Goal: Task Accomplishment & Management: Manage account settings

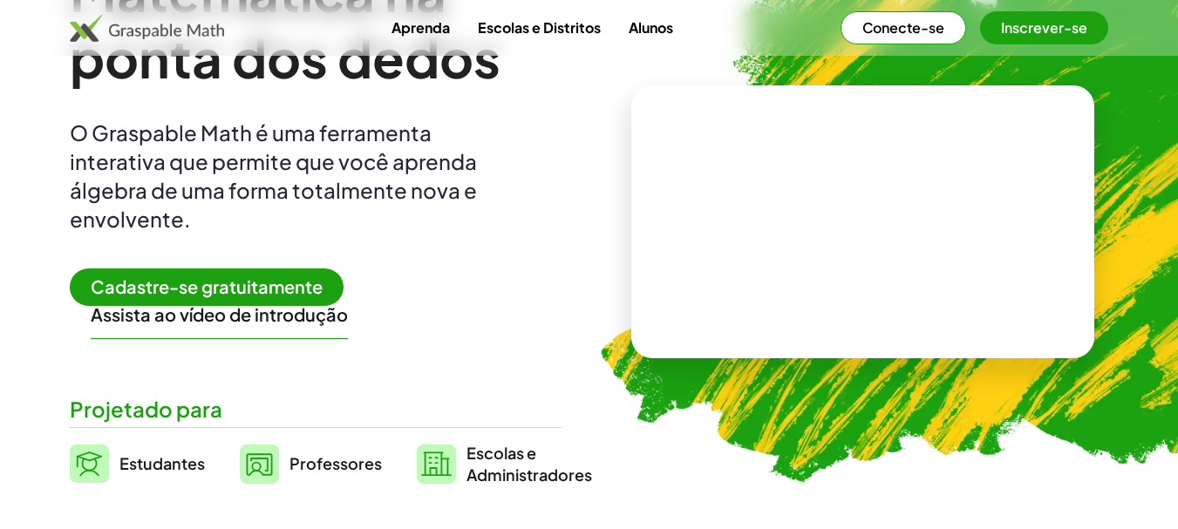
scroll to position [174, 0]
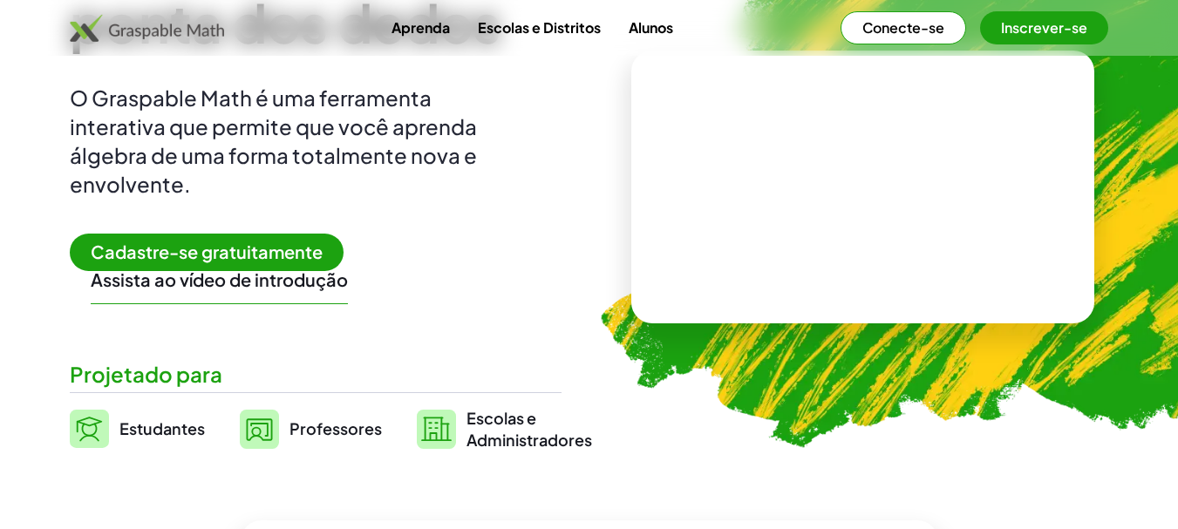
click at [174, 251] on font "Cadastre-se gratuitamente" at bounding box center [207, 252] width 232 height 22
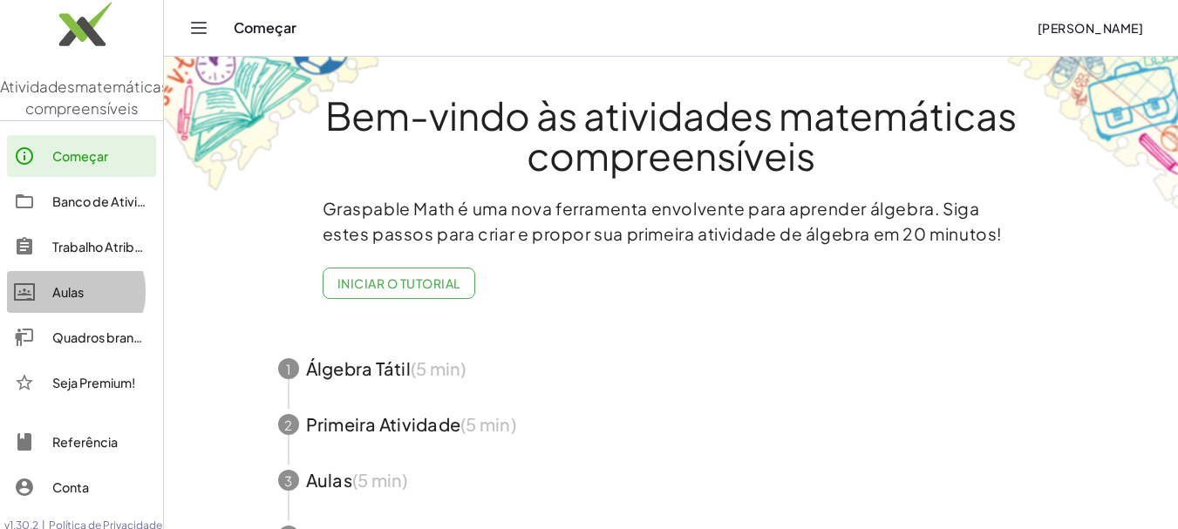
click at [44, 302] on div at bounding box center [33, 292] width 38 height 21
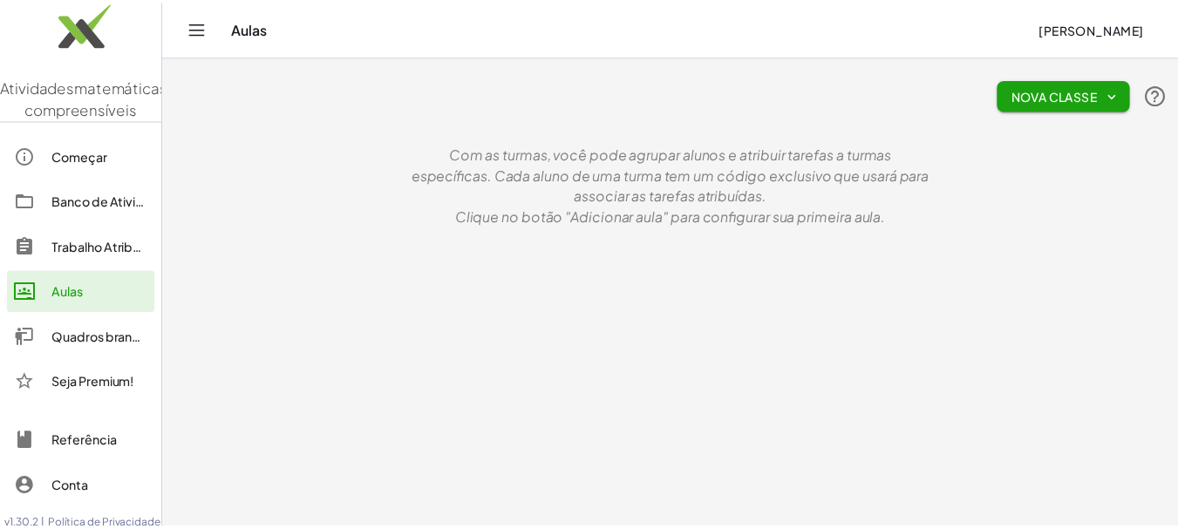
scroll to position [56, 0]
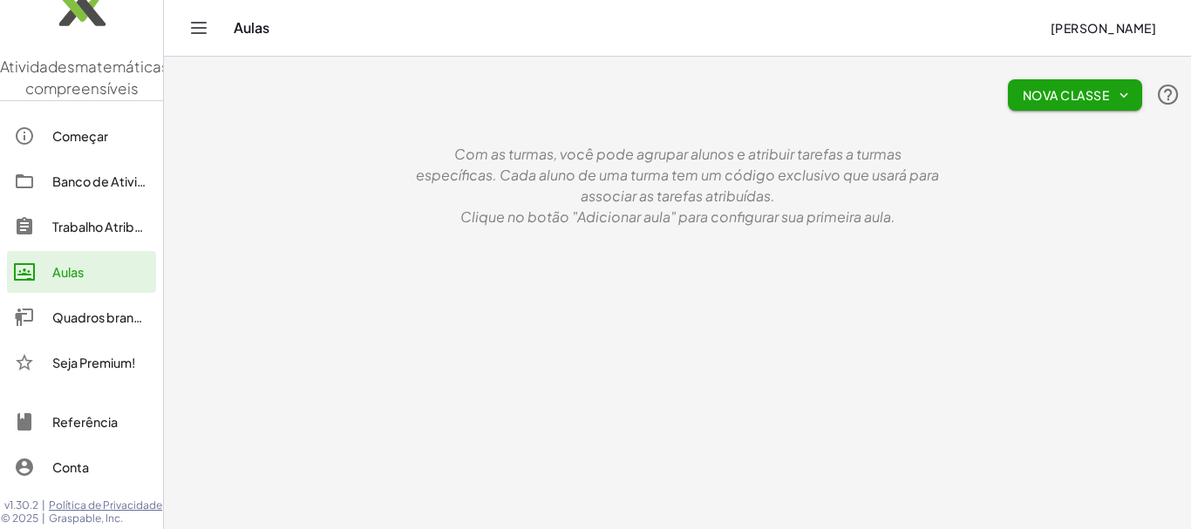
click at [1190, 200] on div "Nova Classe Com as turmas, você pode agrupar alunos e atribuir tarefas a turmas…" at bounding box center [677, 147] width 1027 height 181
click at [66, 264] on font "Aulas" at bounding box center [67, 272] width 31 height 16
click at [1076, 94] on font "Nova Classe" at bounding box center [1065, 95] width 86 height 16
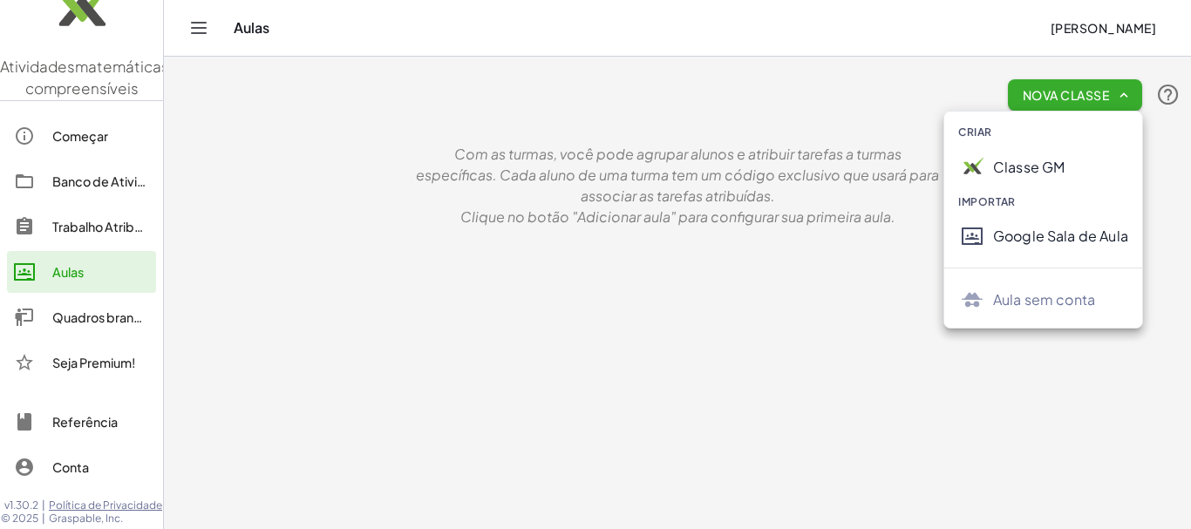
click at [811, 303] on main "Nova Classe Com as turmas, você pode agrupar alunos e atribuir tarefas a turmas…" at bounding box center [677, 264] width 1027 height 529
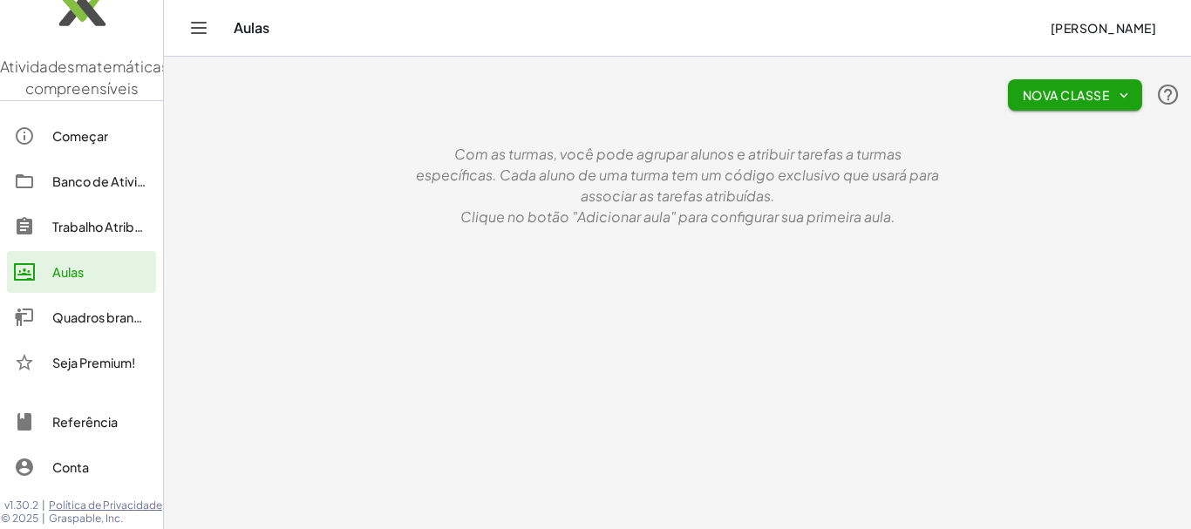
click at [103, 216] on div "Trabalho Atribuído" at bounding box center [100, 226] width 97 height 21
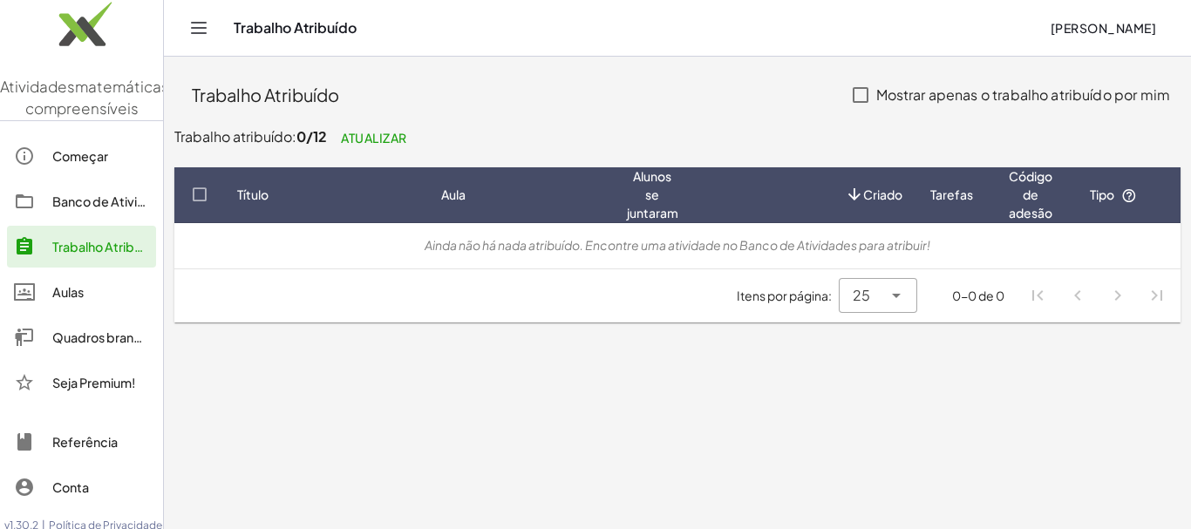
click at [68, 164] on font "Começar" at bounding box center [80, 156] width 56 height 16
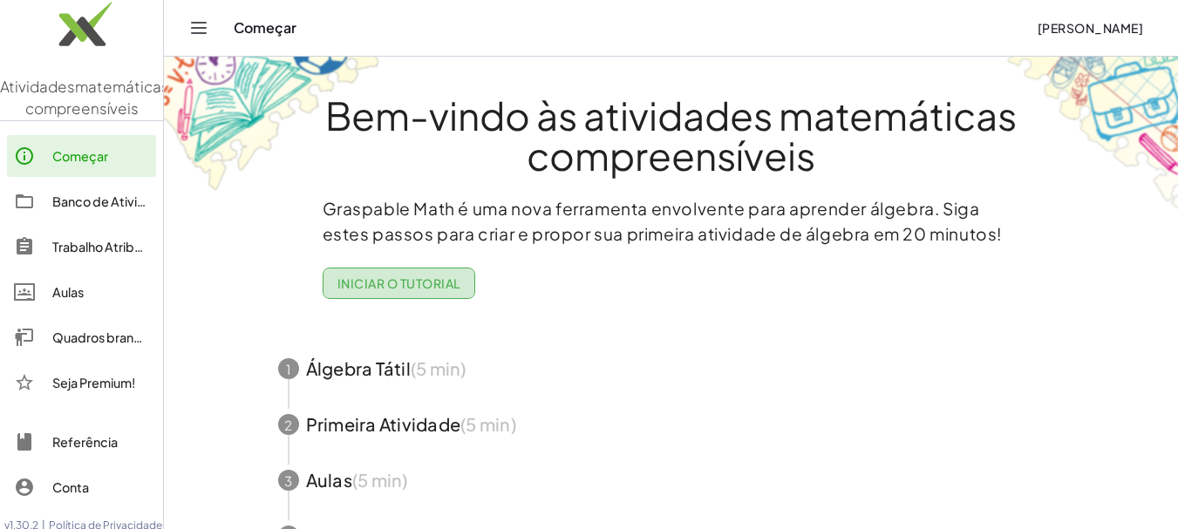
click at [441, 288] on font "Iniciar o tutorial" at bounding box center [398, 283] width 123 height 16
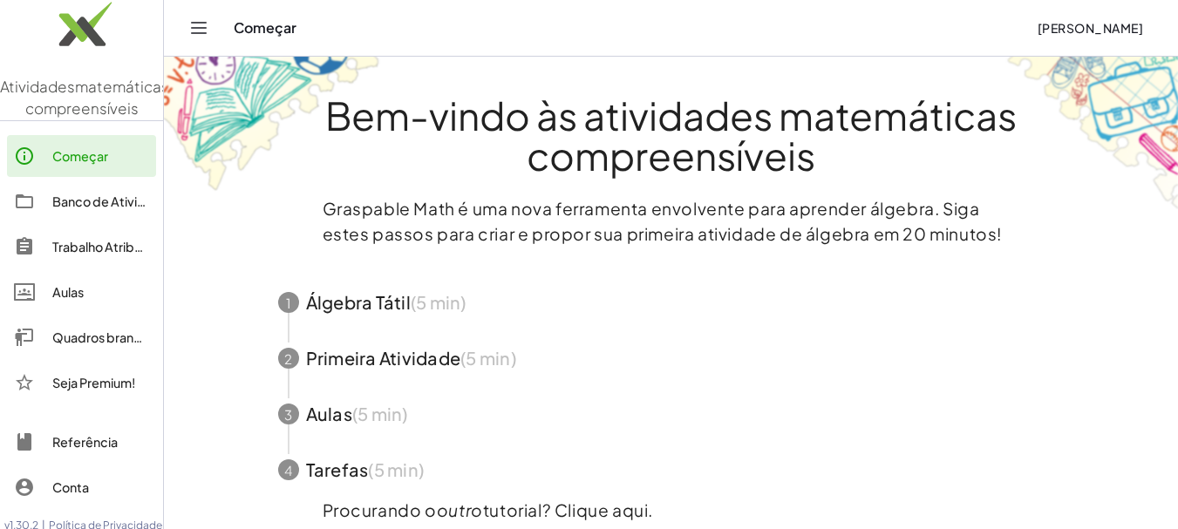
click at [1176, 457] on main "Bem-vindo às atividades matemáticas compreensíveis Graspable Math é uma nova fe…" at bounding box center [671, 300] width 1014 height 600
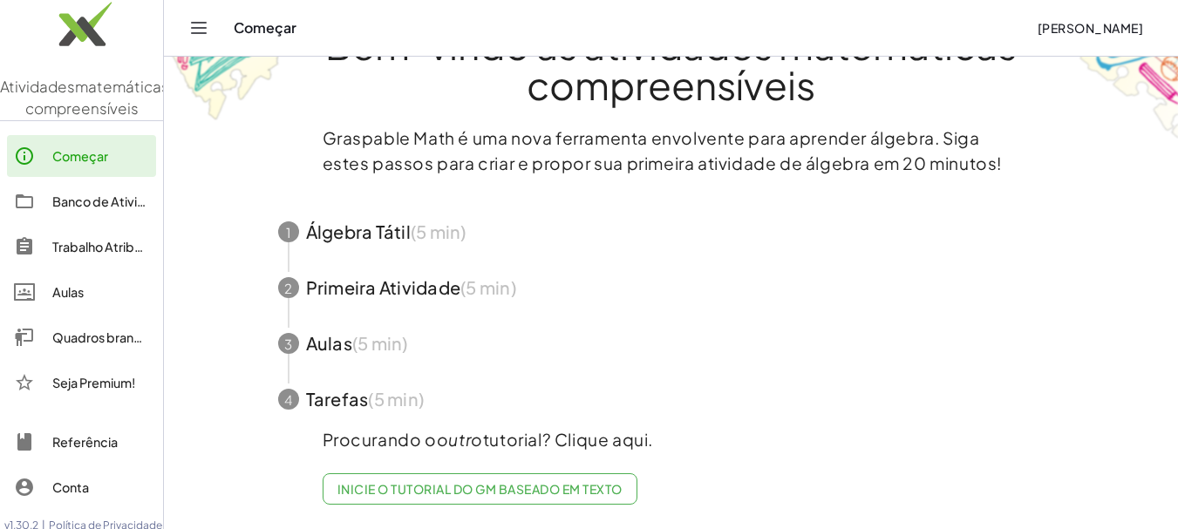
click at [102, 255] on font "Trabalho Atribuído" at bounding box center [106, 247] width 108 height 16
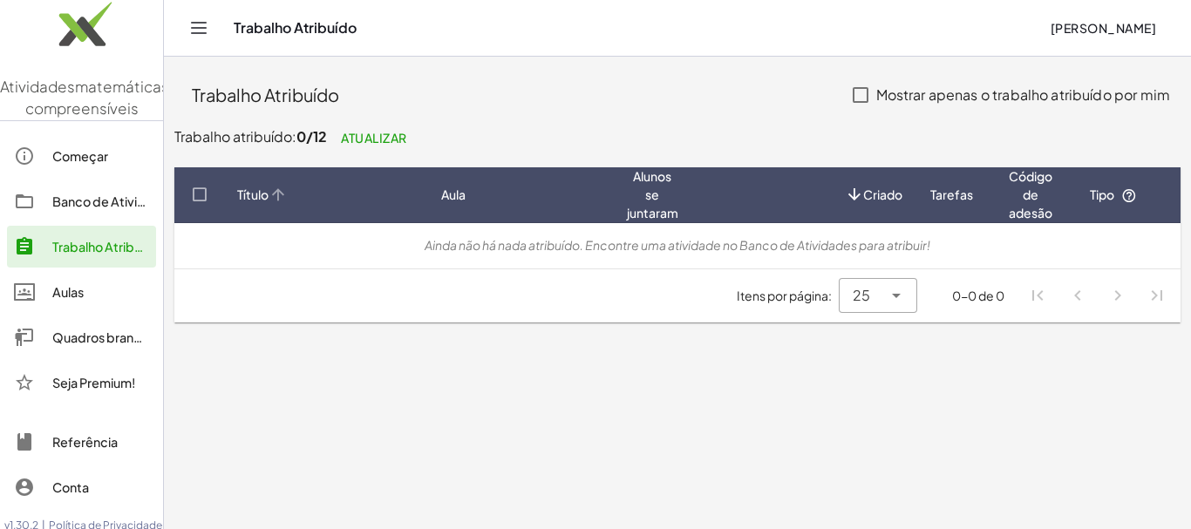
click at [249, 195] on font "Título" at bounding box center [252, 195] width 31 height 16
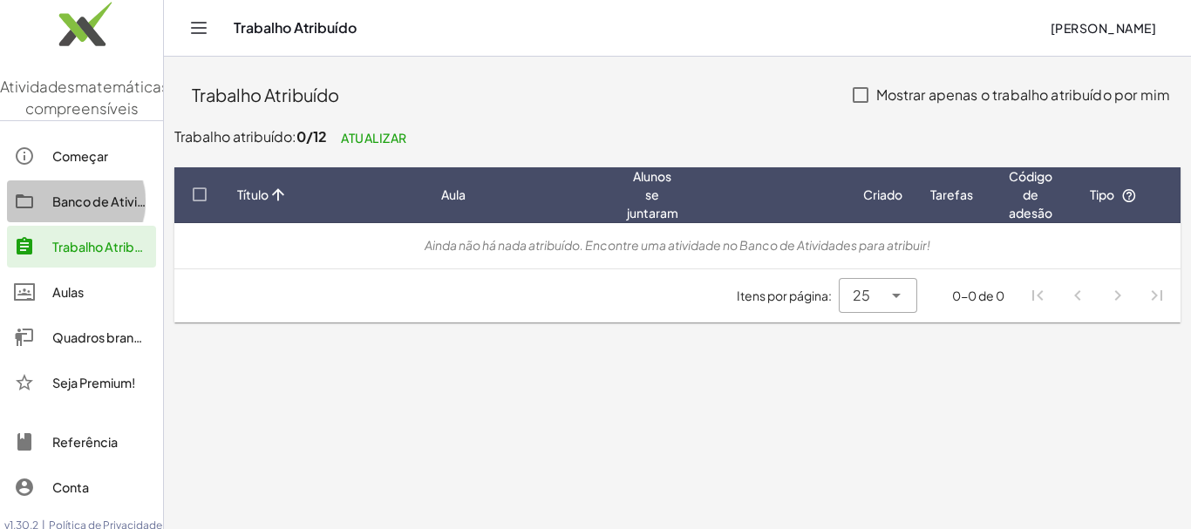
click at [70, 209] on font "Banco de Atividades" at bounding box center [113, 201] width 123 height 16
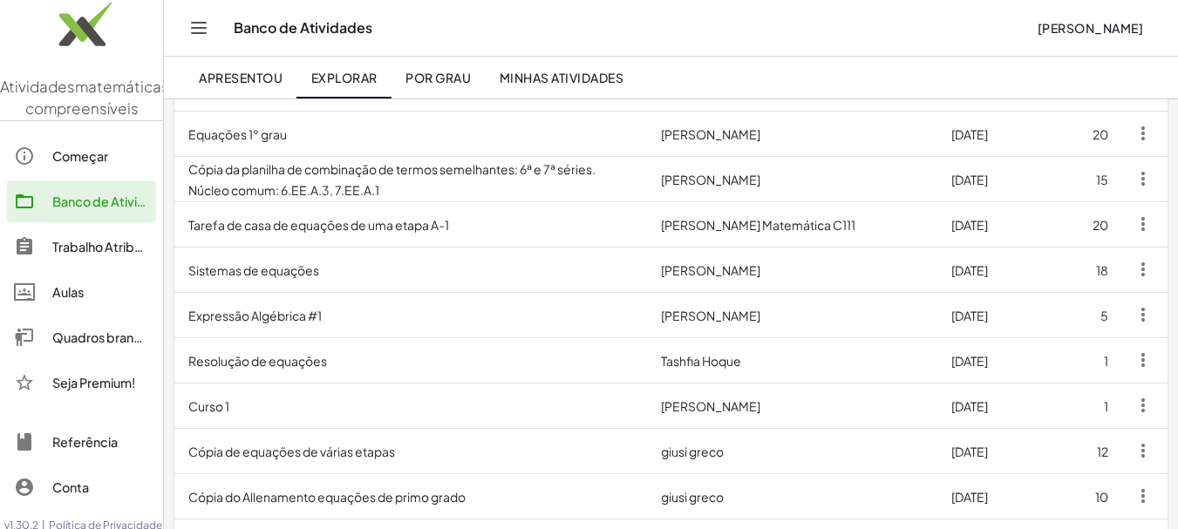
scroll to position [58, 0]
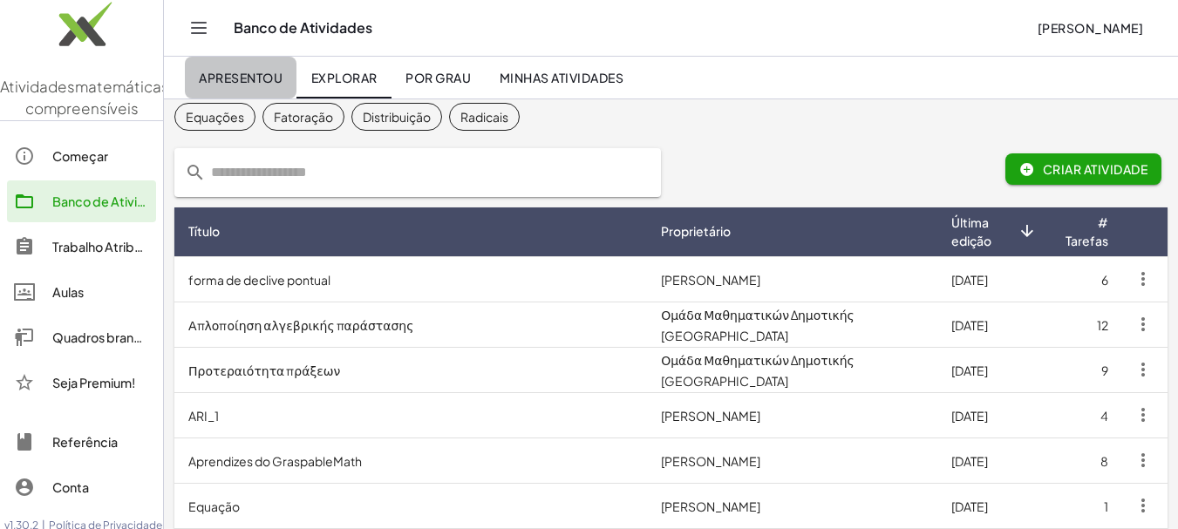
click at [250, 74] on font "Apresentou" at bounding box center [241, 78] width 84 height 16
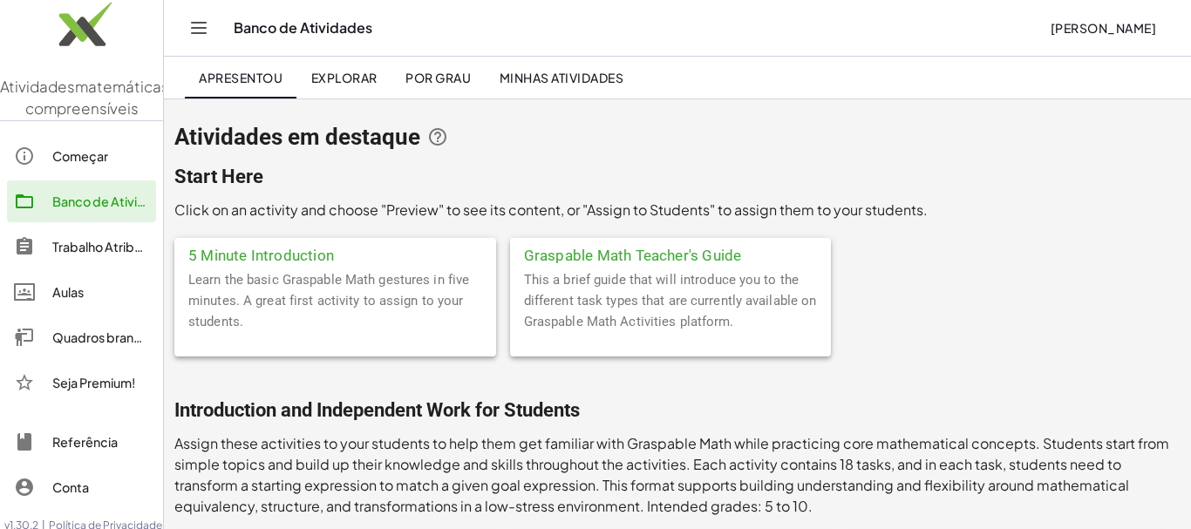
click at [335, 75] on font "Explorar" at bounding box center [344, 78] width 66 height 16
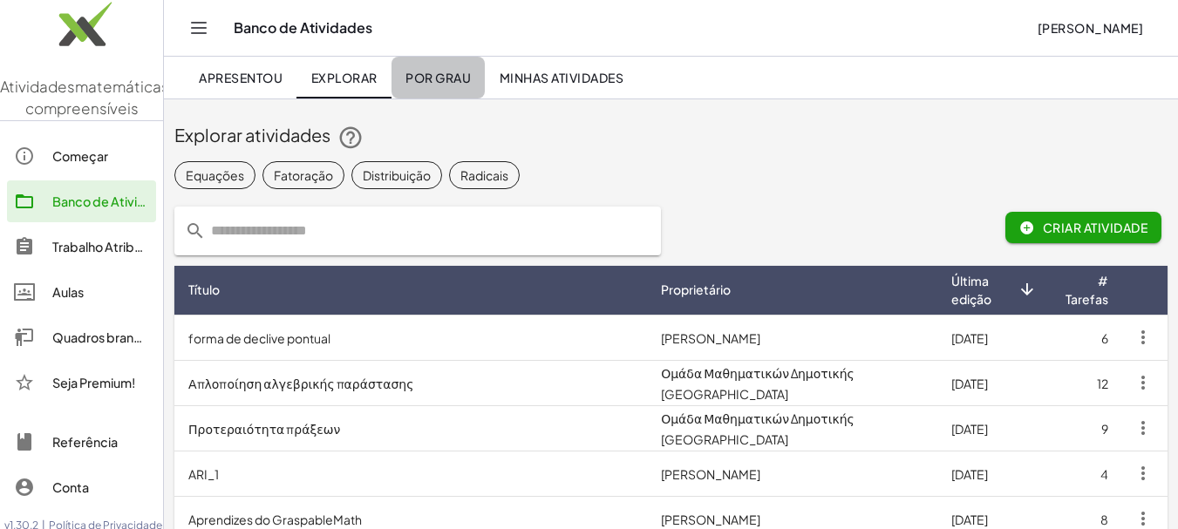
click at [438, 77] on font "Por grau" at bounding box center [437, 78] width 65 height 16
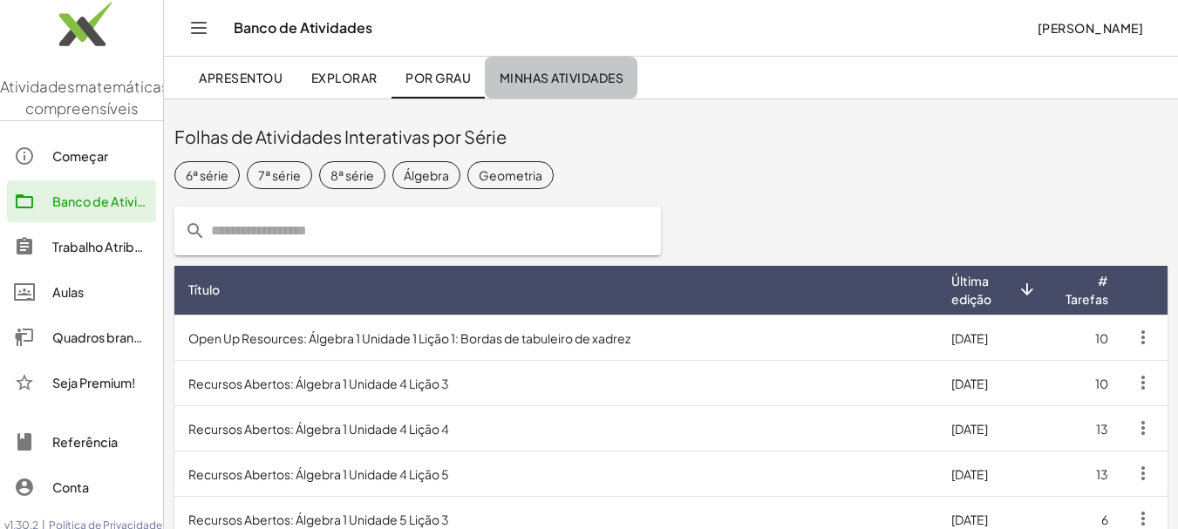
click at [539, 79] on font "Minhas Atividades" at bounding box center [561, 78] width 124 height 16
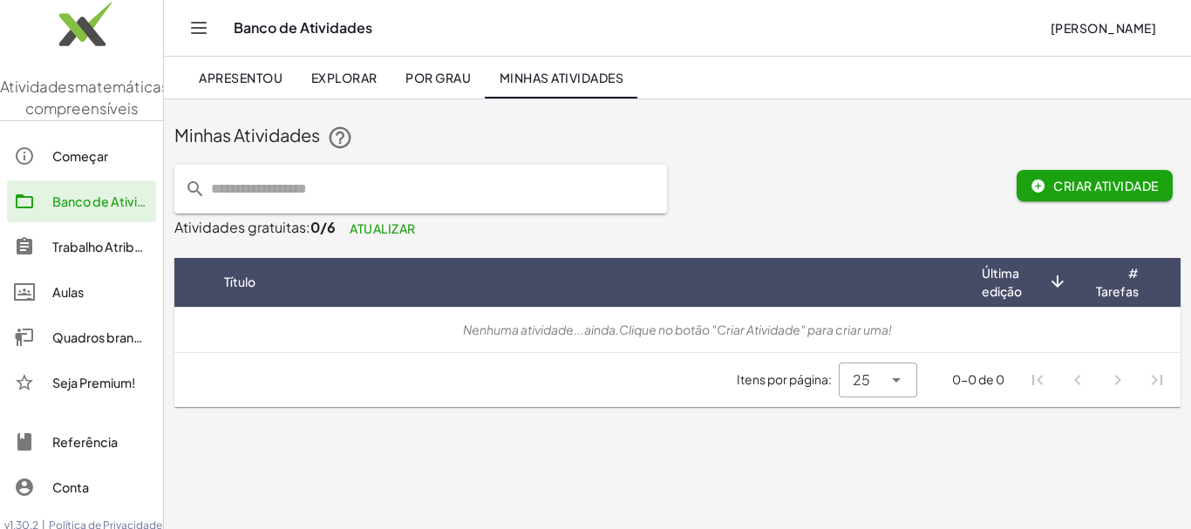
click at [1062, 180] on font "Criar atividade" at bounding box center [1105, 186] width 105 height 16
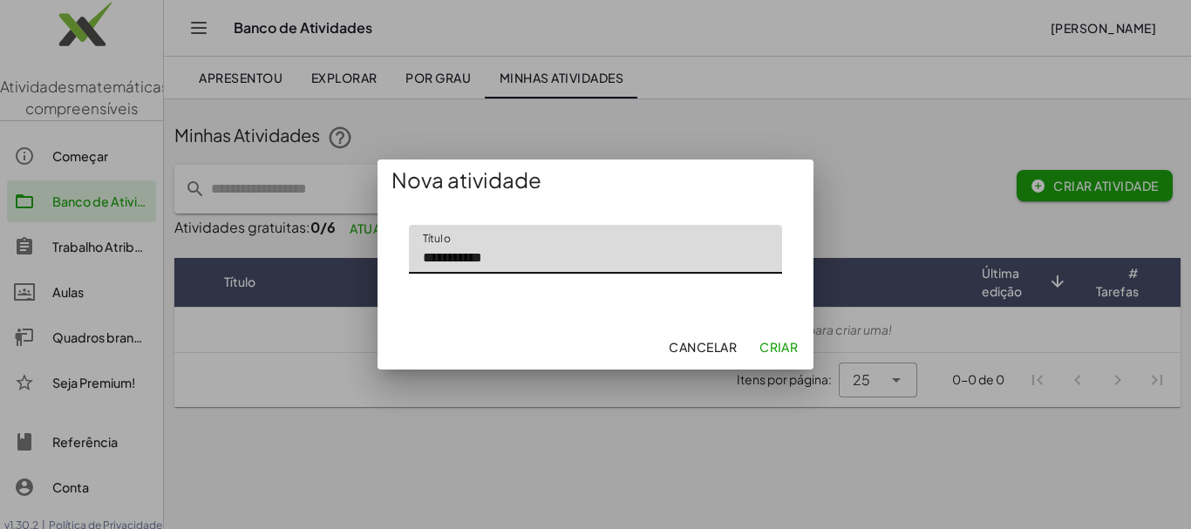
type input "**********"
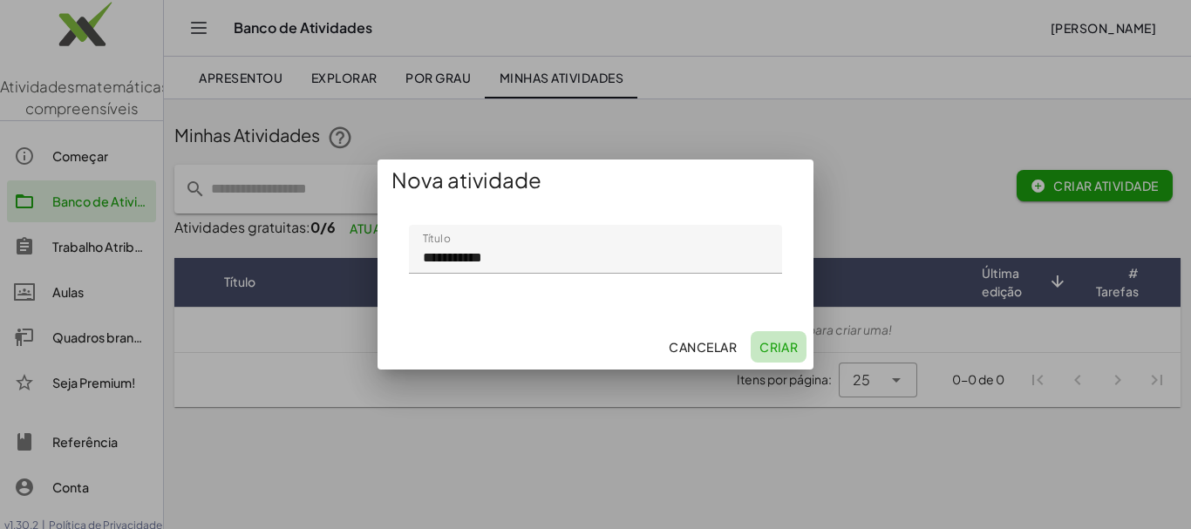
click at [794, 343] on font "Criar" at bounding box center [778, 347] width 38 height 16
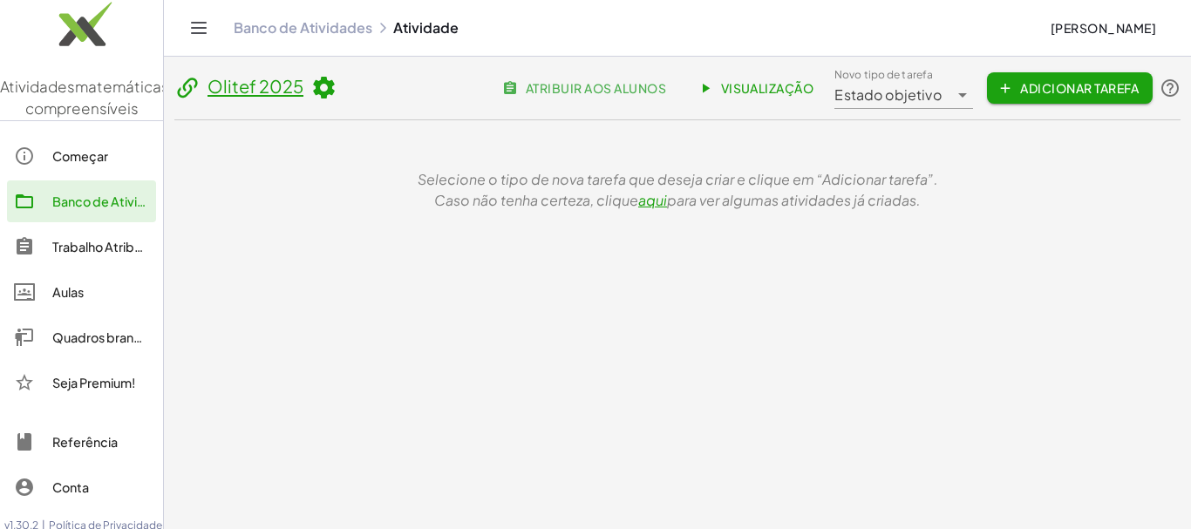
click at [956, 92] on icon at bounding box center [962, 95] width 21 height 21
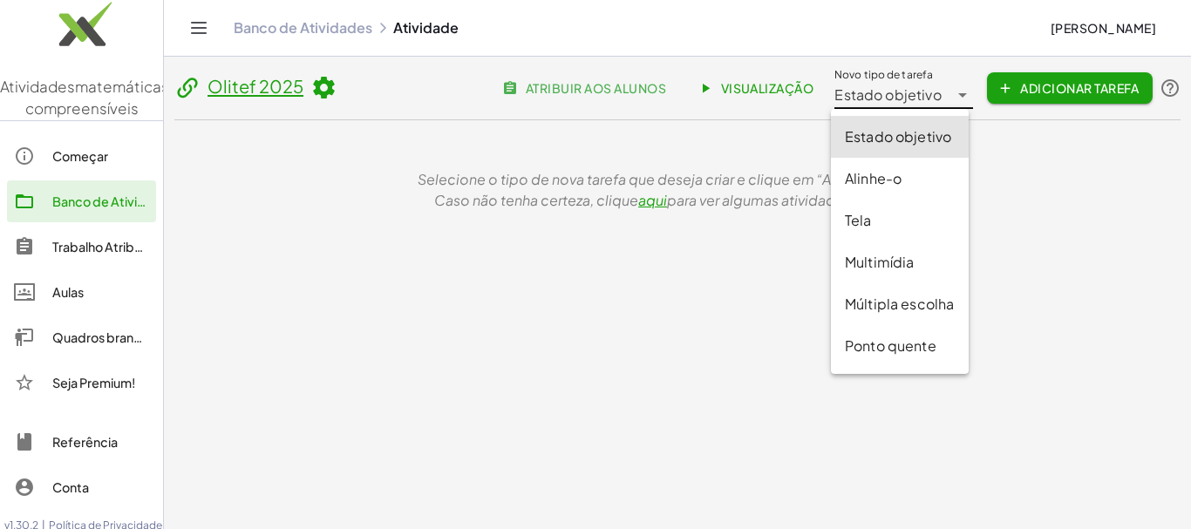
click at [956, 92] on icon at bounding box center [962, 95] width 21 height 21
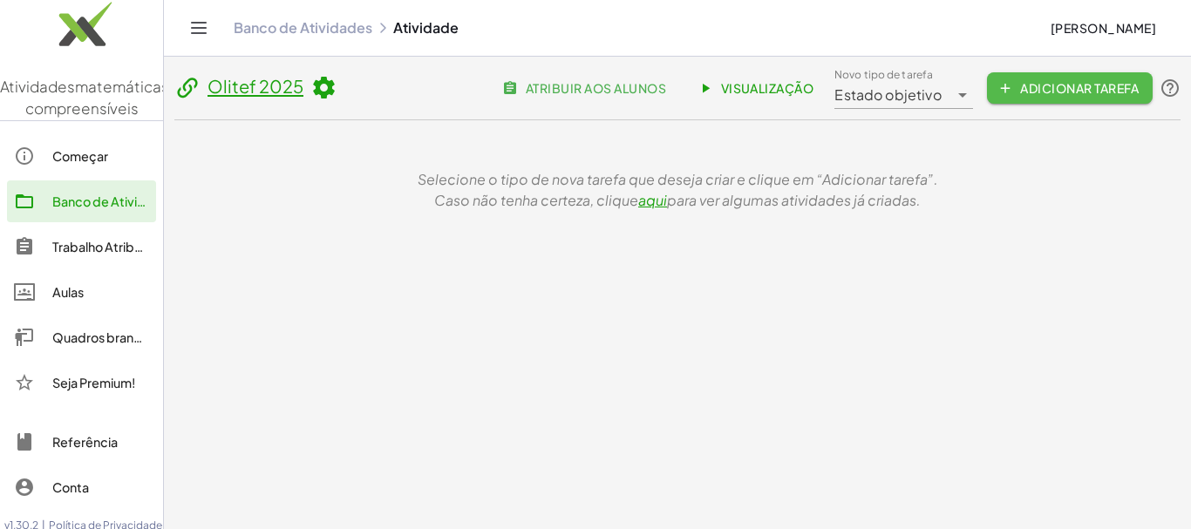
click at [1101, 80] on font "Adicionar tarefa" at bounding box center [1079, 88] width 119 height 16
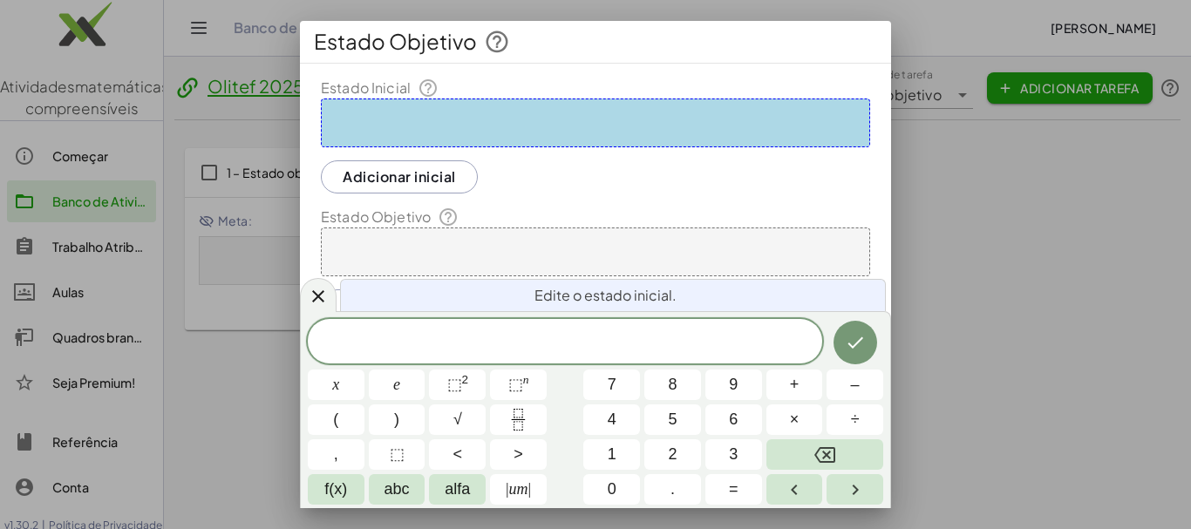
click at [1125, 249] on div at bounding box center [595, 264] width 1191 height 529
click at [990, 147] on div at bounding box center [595, 264] width 1191 height 529
click at [320, 299] on icon at bounding box center [318, 296] width 12 height 12
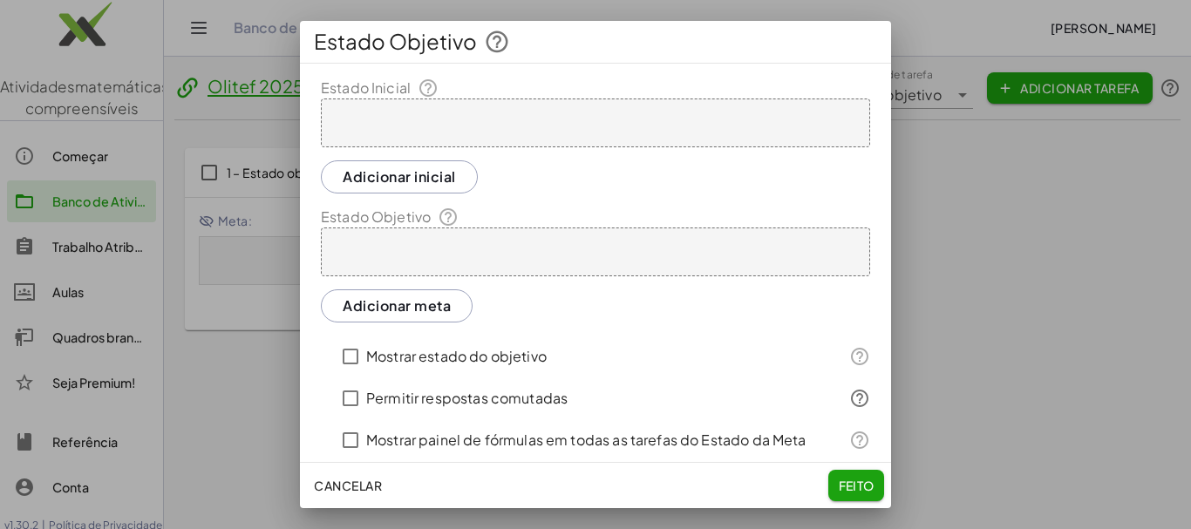
click at [350, 481] on font "Cancelar" at bounding box center [348, 486] width 68 height 16
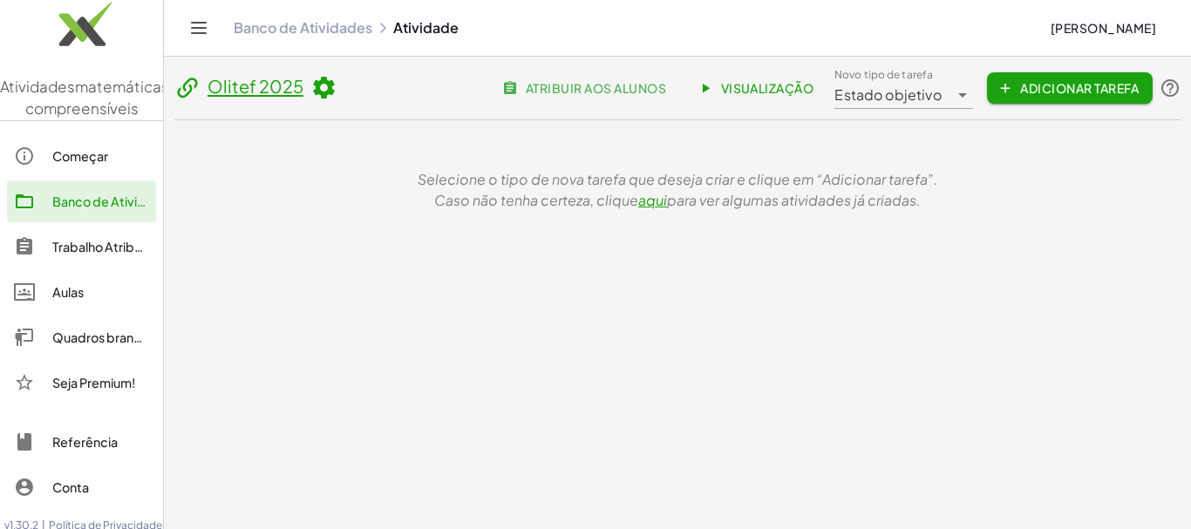
click at [654, 200] on font "aqui" at bounding box center [652, 200] width 29 height 18
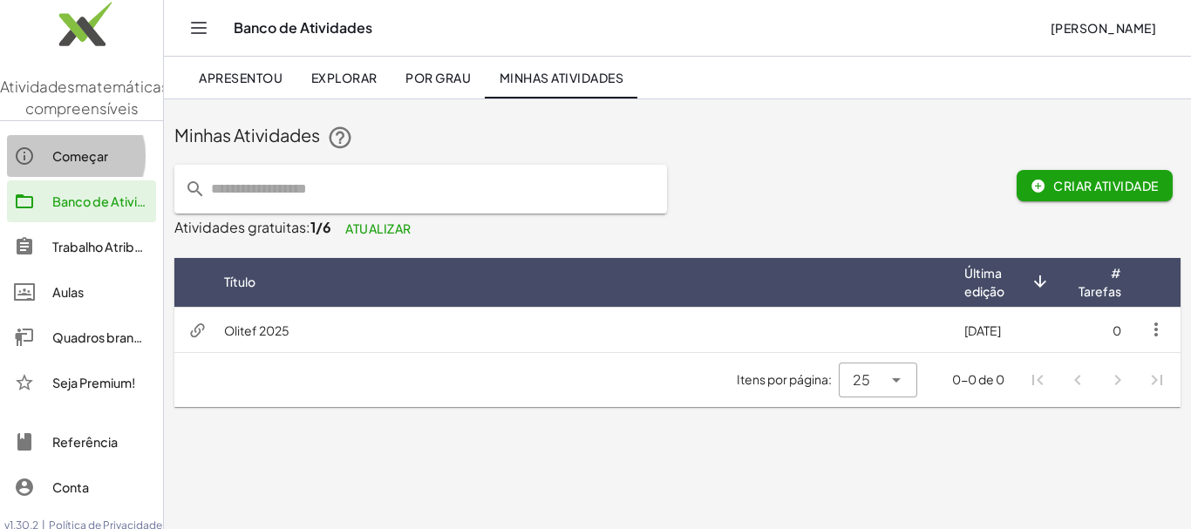
click at [77, 164] on font "Começar" at bounding box center [80, 156] width 56 height 16
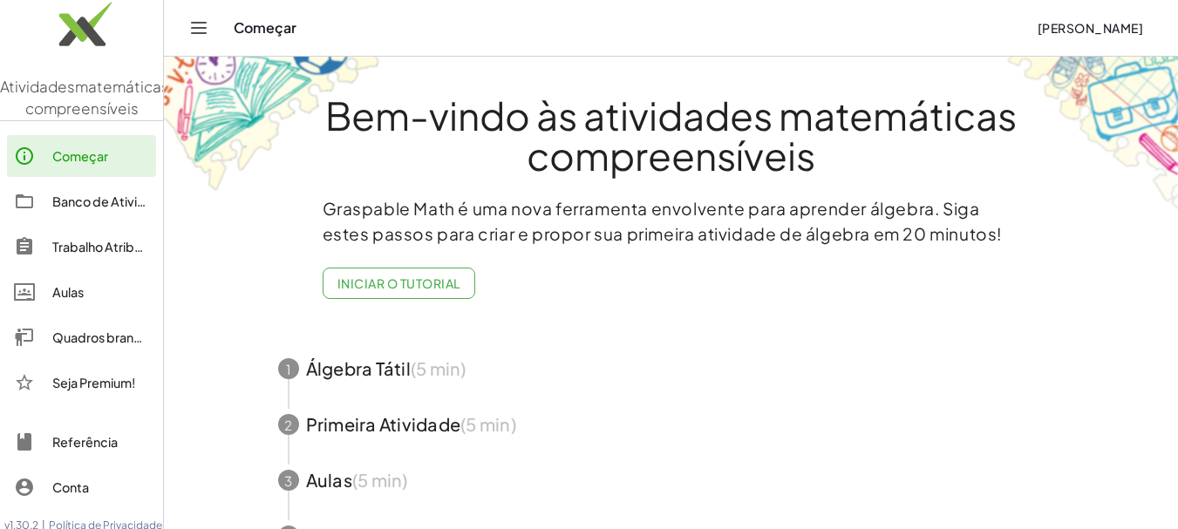
click at [85, 209] on font "Banco de Atividades" at bounding box center [113, 201] width 123 height 16
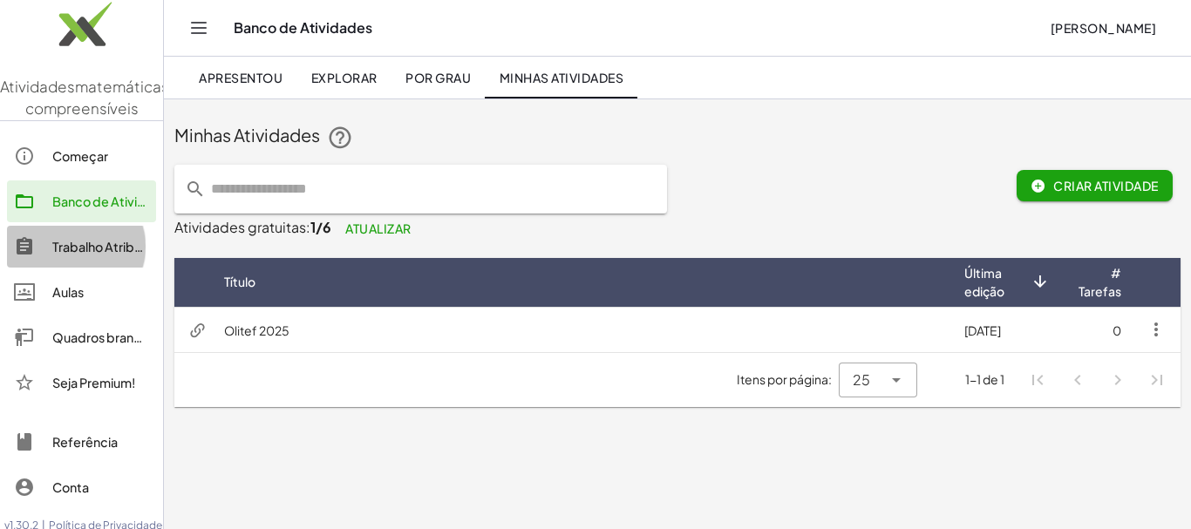
click at [85, 255] on font "Trabalho Atribuído" at bounding box center [106, 247] width 108 height 16
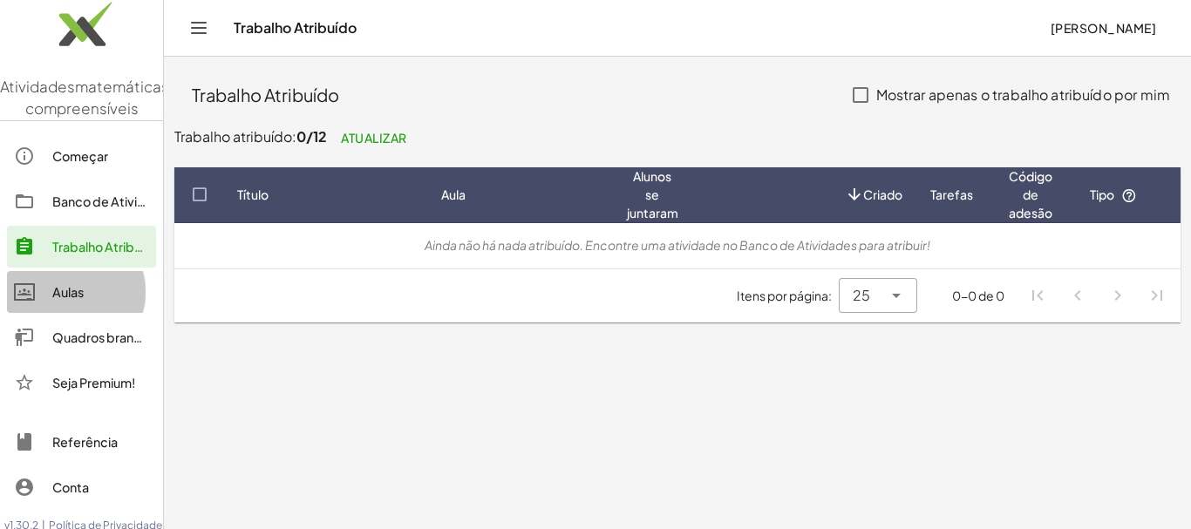
click at [53, 300] on font "Aulas" at bounding box center [67, 292] width 31 height 16
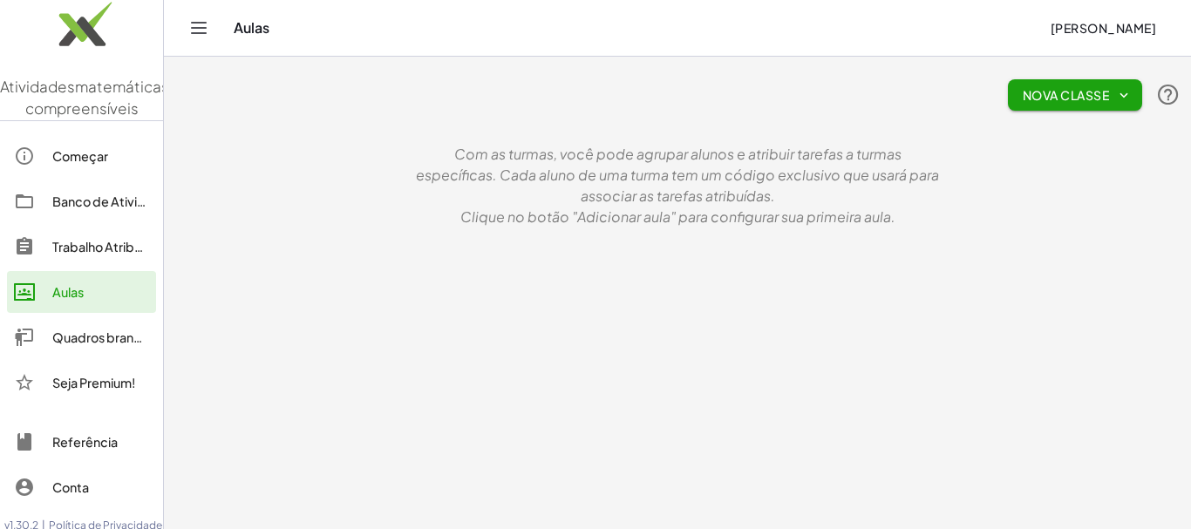
scroll to position [56, 0]
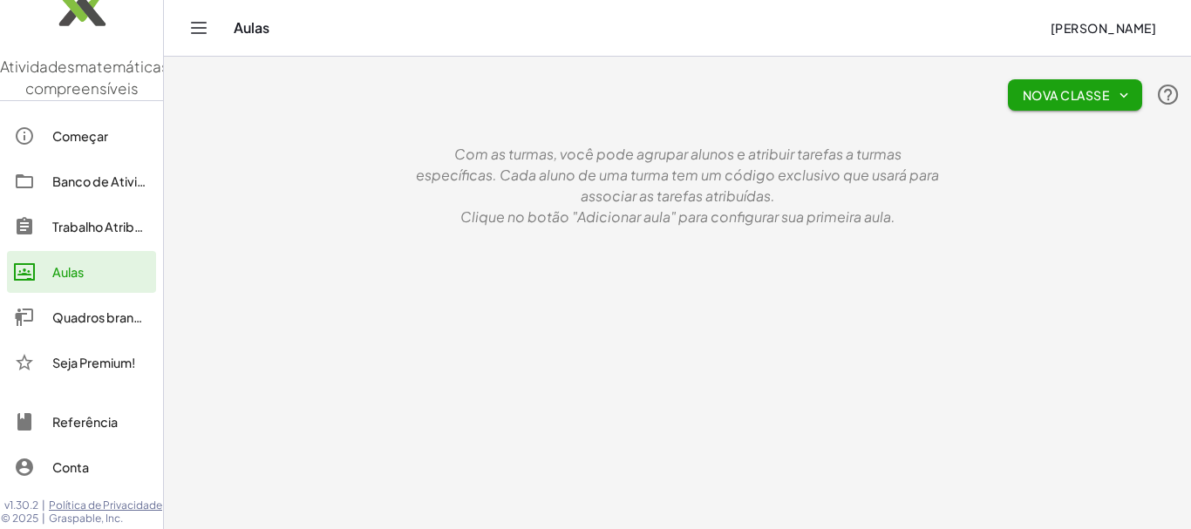
click at [119, 268] on link "Aulas" at bounding box center [81, 272] width 149 height 42
click at [164, 39] on header "[PERSON_NAME]" at bounding box center [677, 28] width 1027 height 57
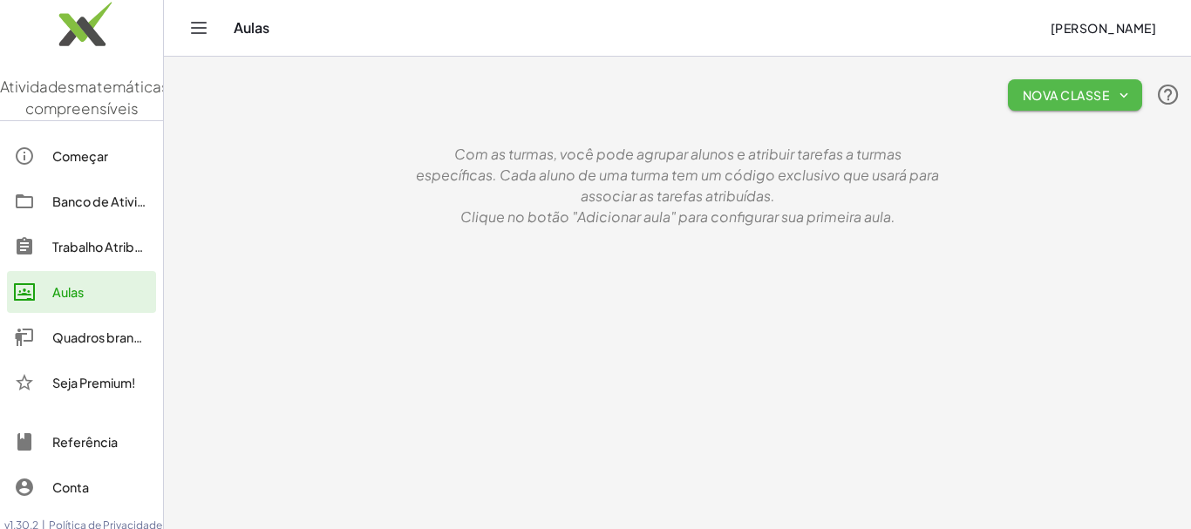
click at [1121, 92] on icon "button" at bounding box center [1124, 95] width 16 height 16
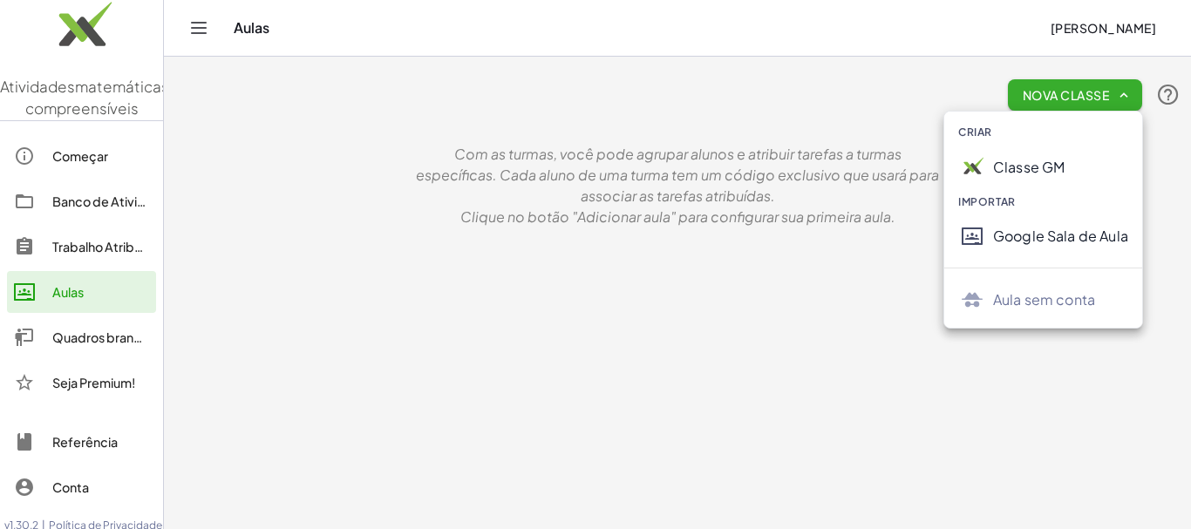
click at [685, 98] on div "Nova Classe" at bounding box center [677, 95] width 1006 height 56
